Goal: Information Seeking & Learning: Check status

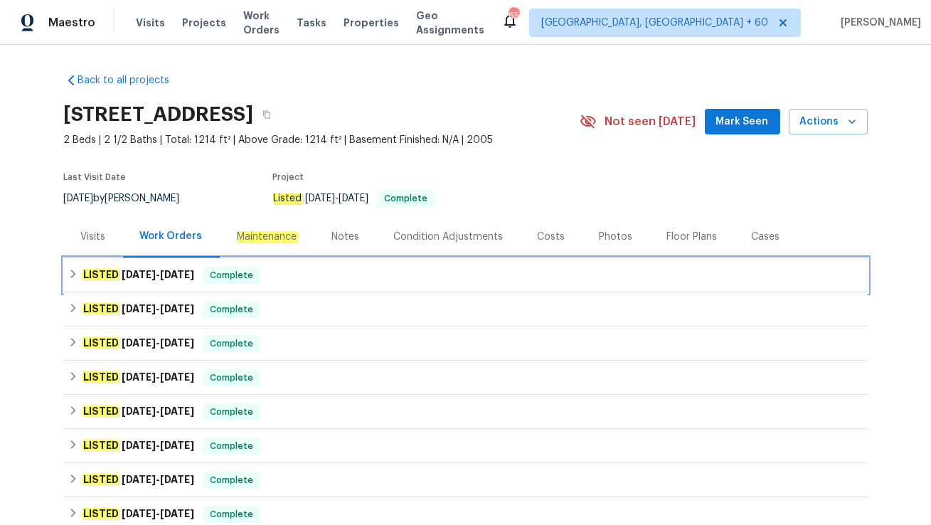
click at [250, 272] on span "Complete" at bounding box center [231, 275] width 55 height 14
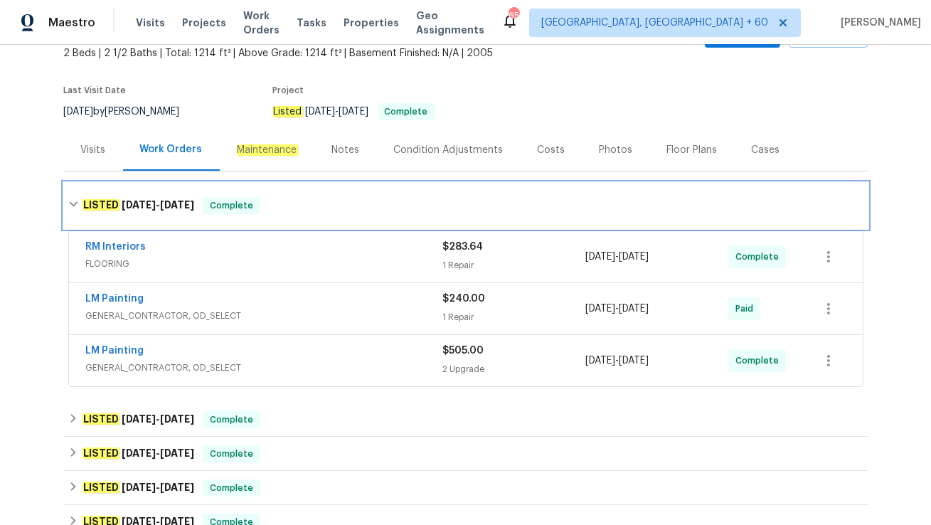
scroll to position [87, 0]
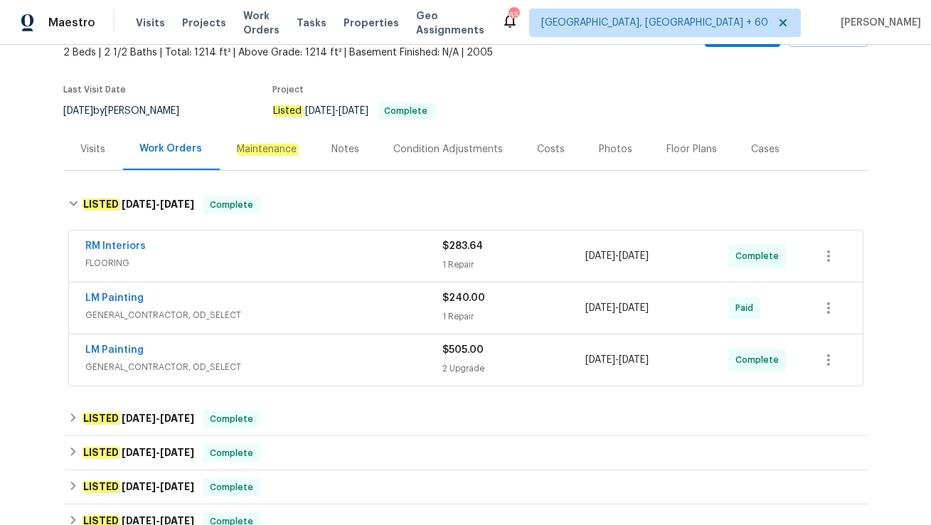
click at [267, 363] on span "GENERAL_CONTRACTOR, OD_SELECT" at bounding box center [264, 367] width 357 height 14
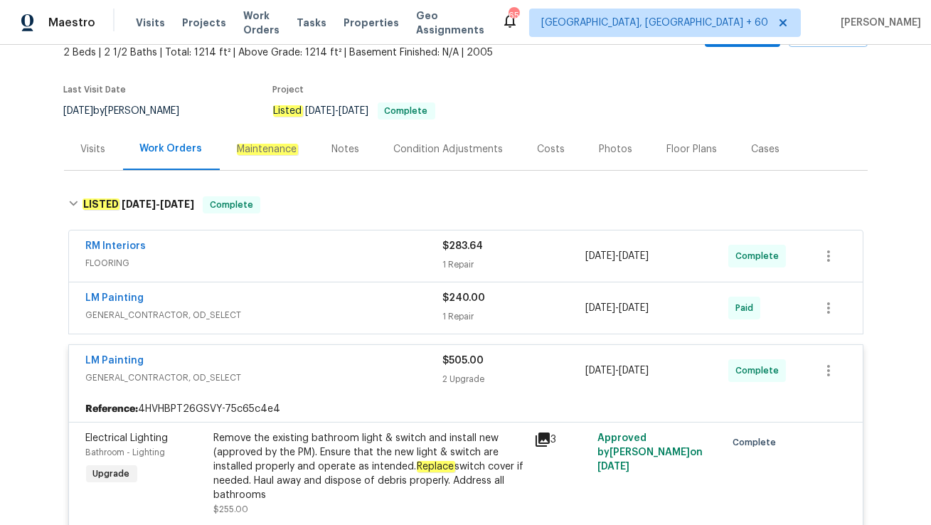
click at [267, 310] on span "GENERAL_CONTRACTOR, OD_SELECT" at bounding box center [264, 315] width 357 height 14
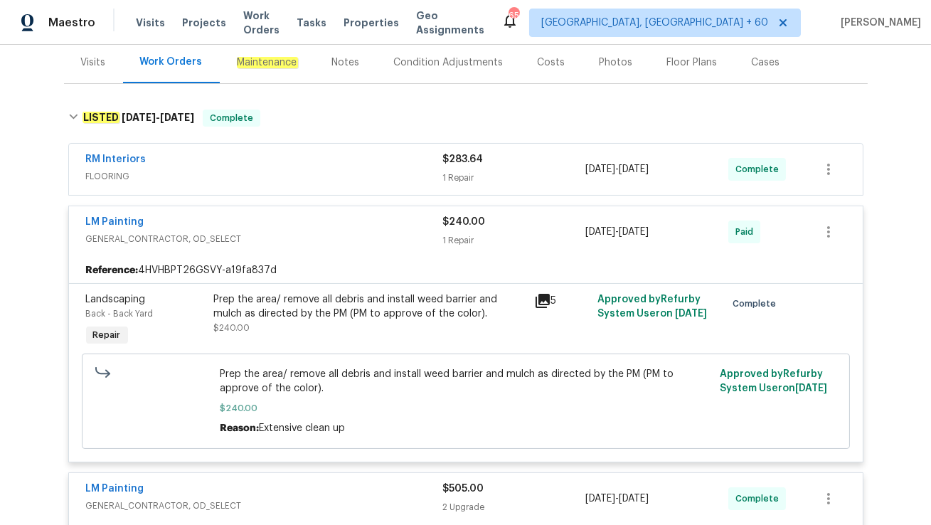
scroll to position [134, 0]
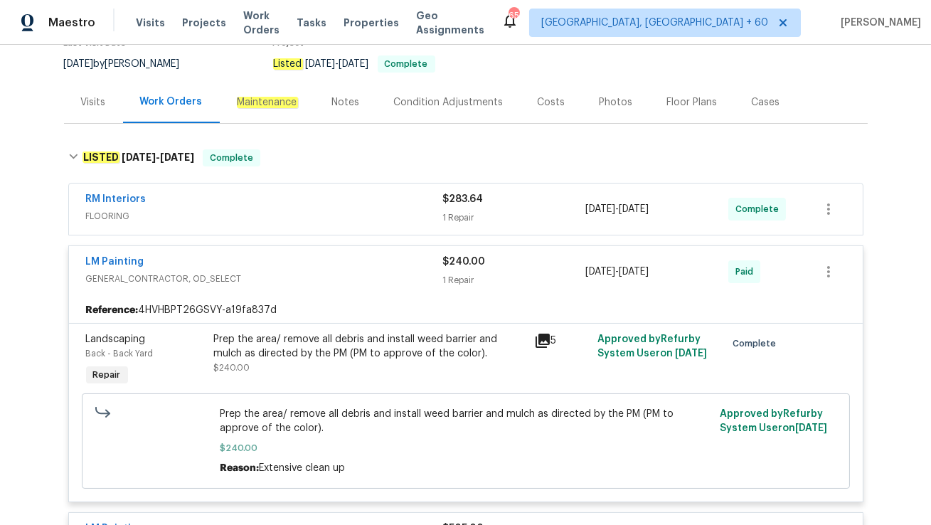
click at [250, 215] on span "FLOORING" at bounding box center [264, 216] width 357 height 14
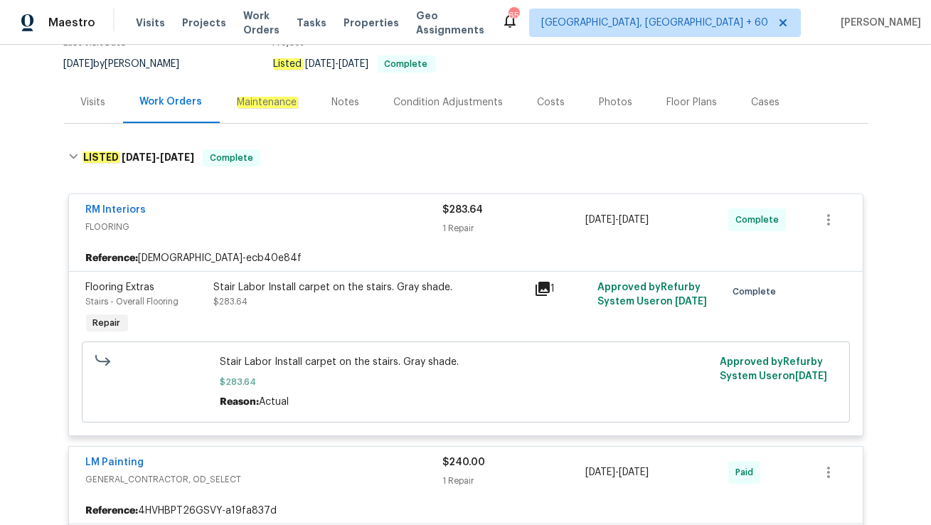
click at [96, 109] on div "Visits" at bounding box center [93, 102] width 59 height 42
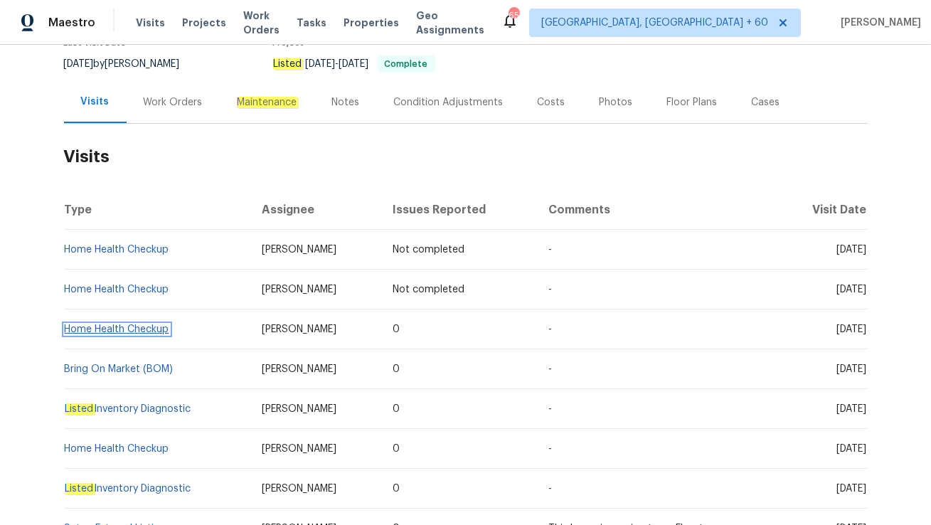
click at [138, 331] on link "Home Health Checkup" at bounding box center [117, 329] width 104 height 10
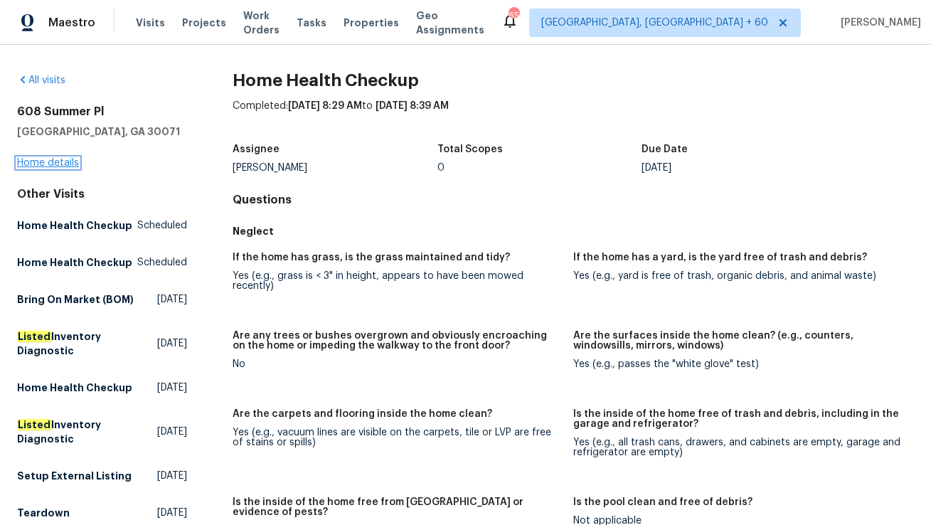
click at [35, 163] on link "Home details" at bounding box center [48, 163] width 62 height 10
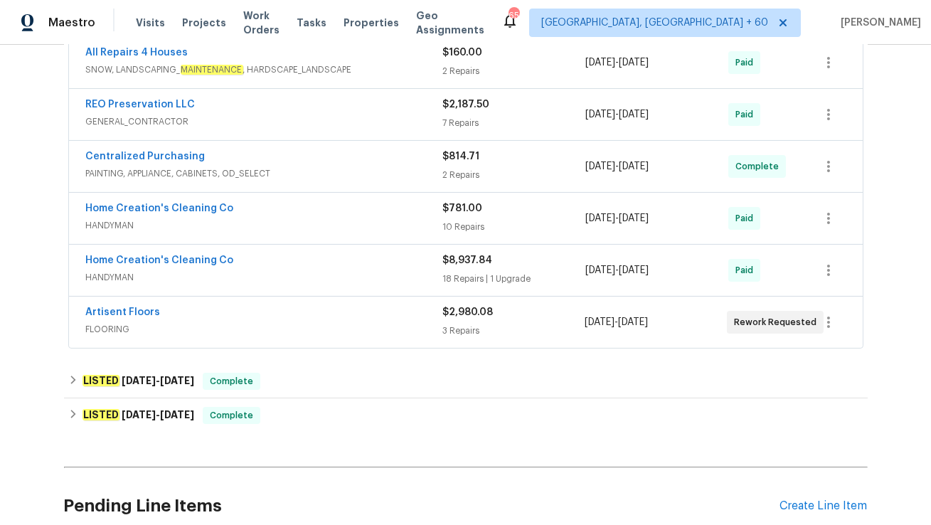
scroll to position [407, 0]
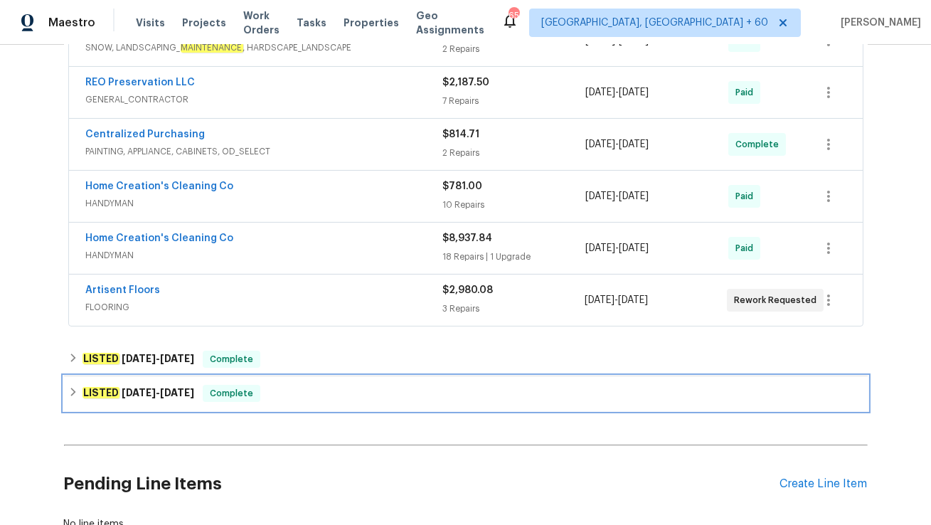
click at [284, 395] on div "LISTED [DATE] - [DATE] Complete" at bounding box center [465, 393] width 795 height 17
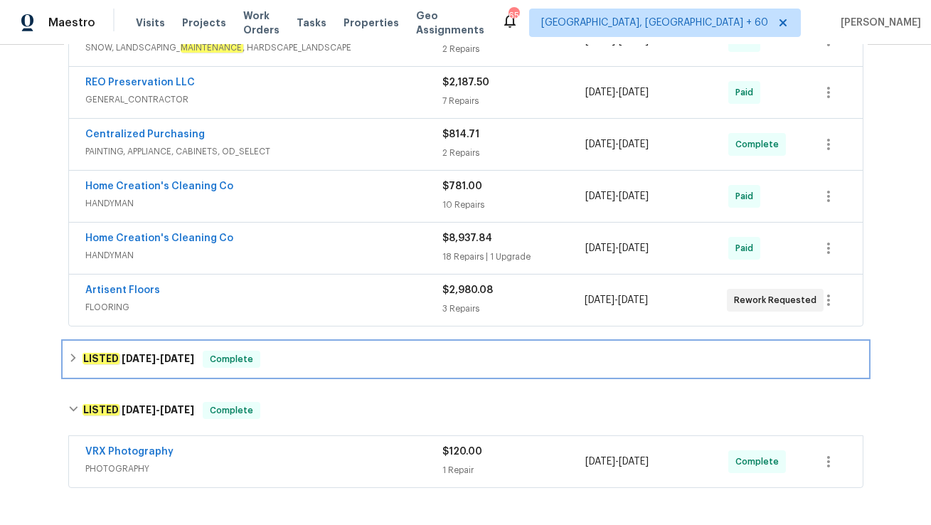
click at [291, 353] on div "LISTED [DATE] - [DATE] Complete" at bounding box center [465, 358] width 795 height 17
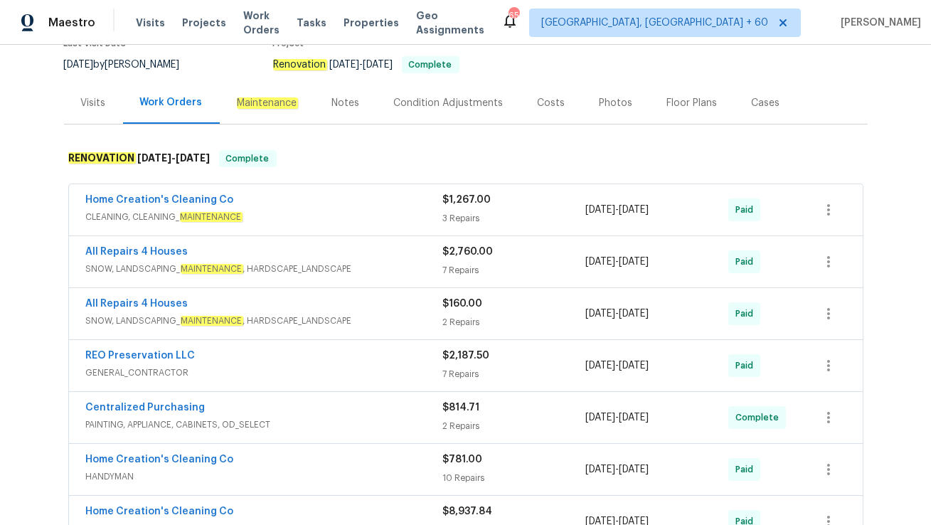
scroll to position [90, 0]
